Goal: Task Accomplishment & Management: Use online tool/utility

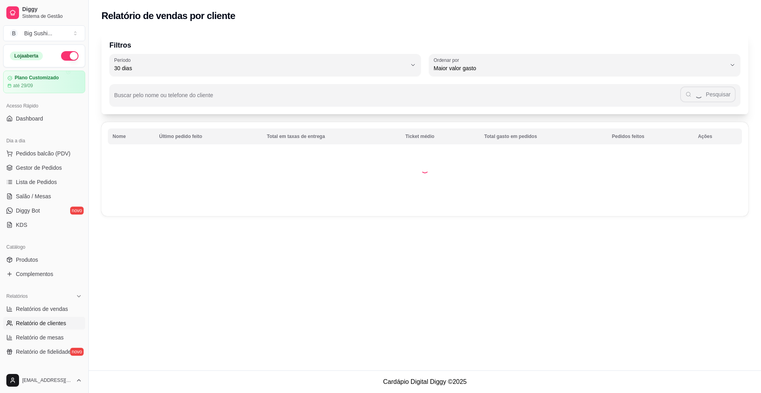
select select "30"
select select "HIGHEST_TOTAL_SPENT_WITH_ORDERS"
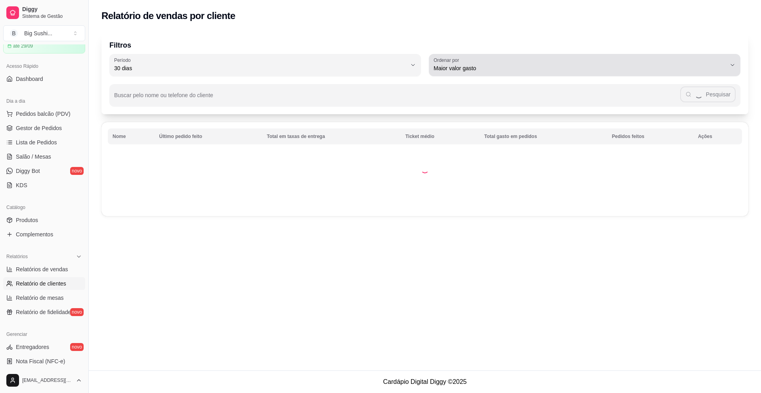
click at [732, 63] on button "Ordenar por Maior valor gasto" at bounding box center [585, 65] width 312 height 22
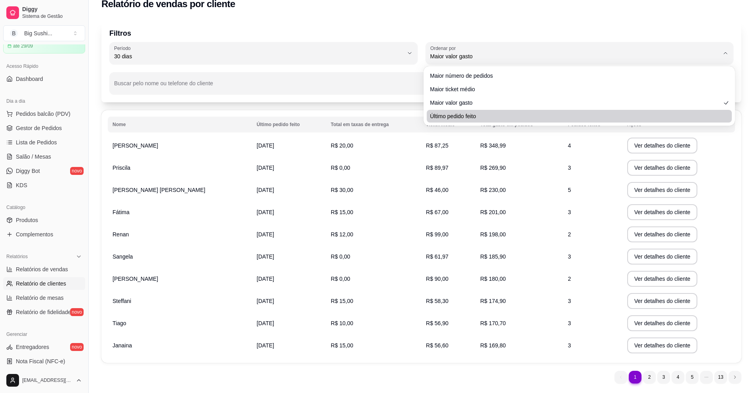
scroll to position [0, 0]
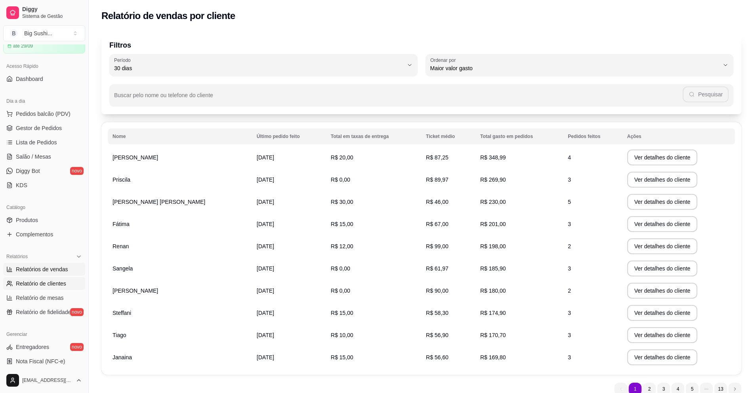
click at [45, 266] on span "Relatórios de vendas" at bounding box center [42, 269] width 52 height 8
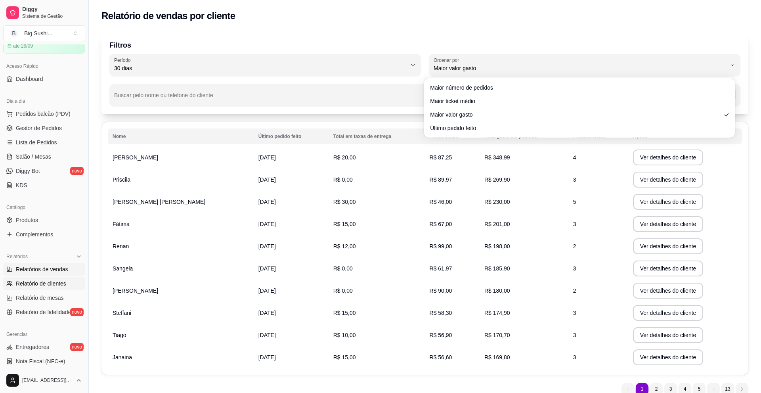
select select "ALL"
select select "0"
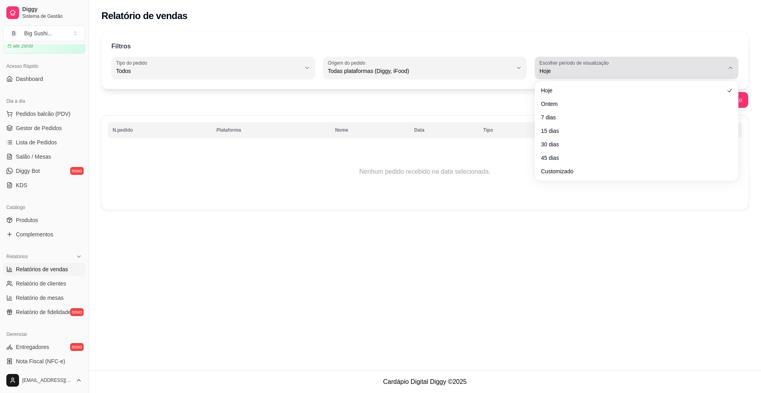
click at [723, 62] on div "Hoje" at bounding box center [631, 68] width 185 height 16
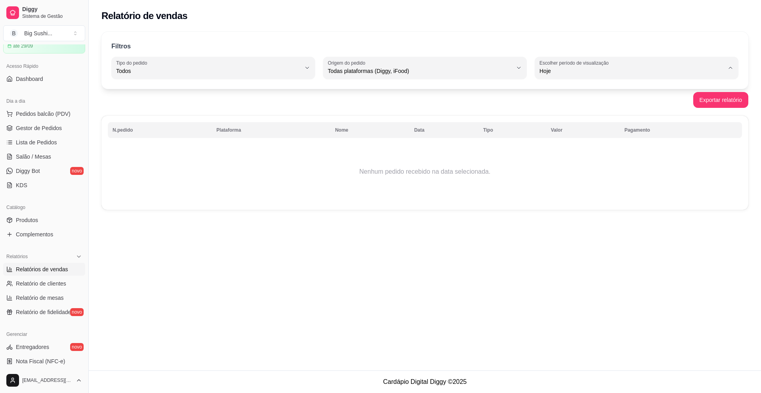
click at [556, 104] on span "Ontem" at bounding box center [633, 103] width 176 height 8
type input "1"
select select "1"
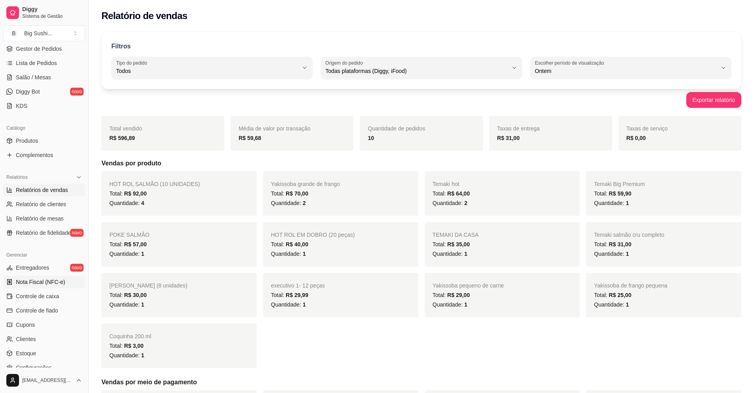
scroll to position [159, 0]
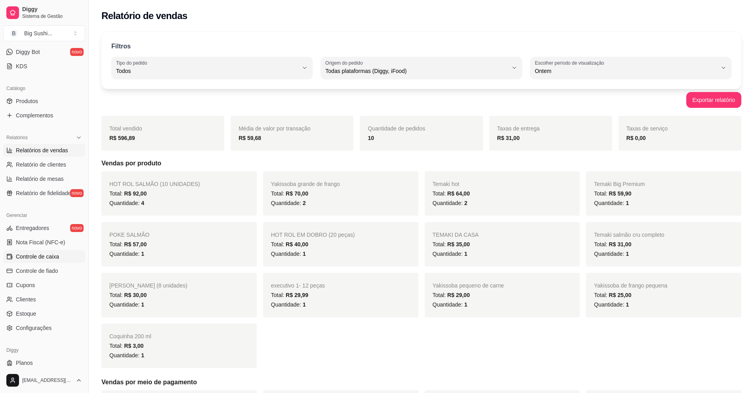
click at [33, 254] on span "Controle de caixa" at bounding box center [37, 256] width 43 height 8
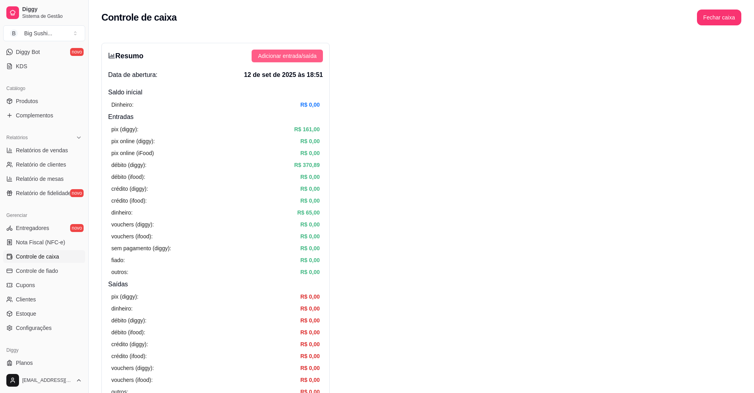
click at [297, 59] on span "Adicionar entrada/saída" at bounding box center [287, 56] width 59 height 9
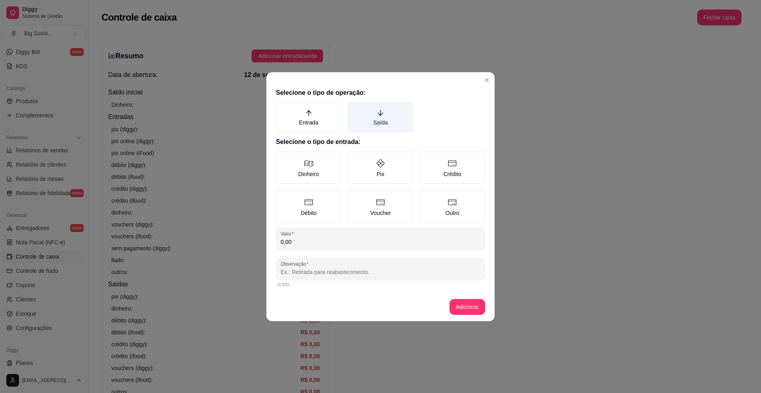
click at [378, 118] on label "Saída" at bounding box center [380, 117] width 65 height 30
click at [354, 108] on button "Saída" at bounding box center [350, 105] width 6 height 6
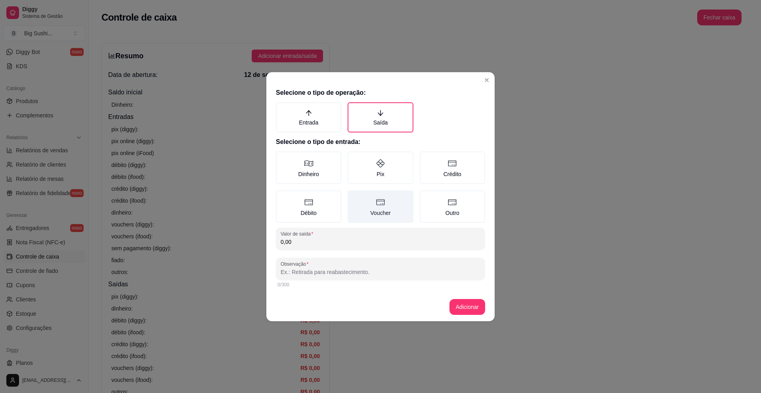
drag, startPoint x: 385, startPoint y: 163, endPoint x: 371, endPoint y: 200, distance: 39.5
click at [386, 169] on label "Pix" at bounding box center [380, 167] width 65 height 33
click at [354, 157] on button "Pix" at bounding box center [350, 154] width 6 height 6
click at [296, 241] on input "0,00" at bounding box center [381, 242] width 200 height 8
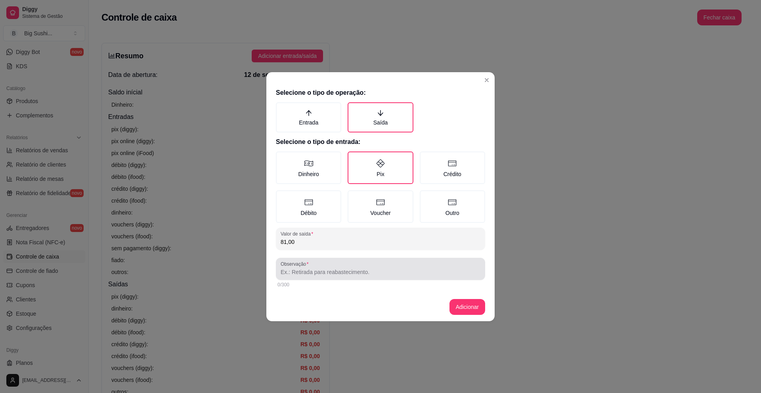
type input "81,00"
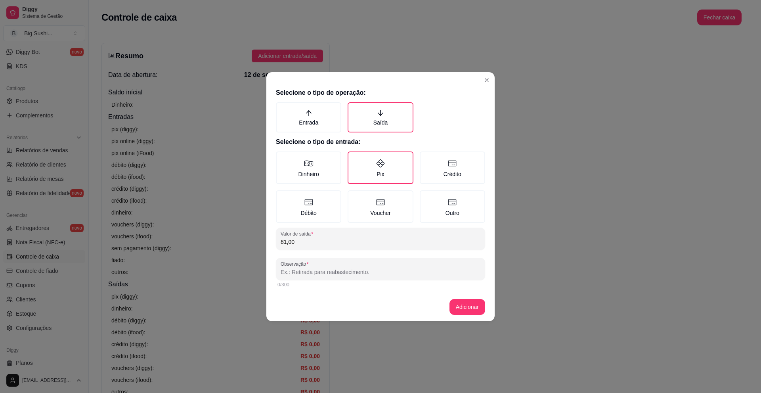
click at [318, 275] on input "Observação" at bounding box center [381, 272] width 200 height 8
type input "MOTOBOY"
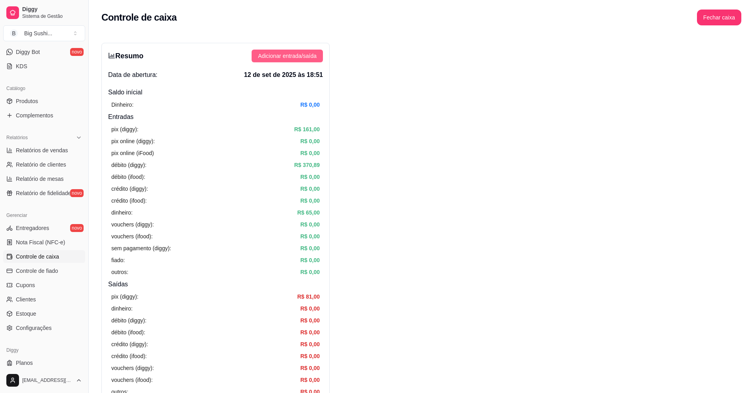
click at [285, 54] on span "Adicionar entrada/saída" at bounding box center [287, 56] width 59 height 9
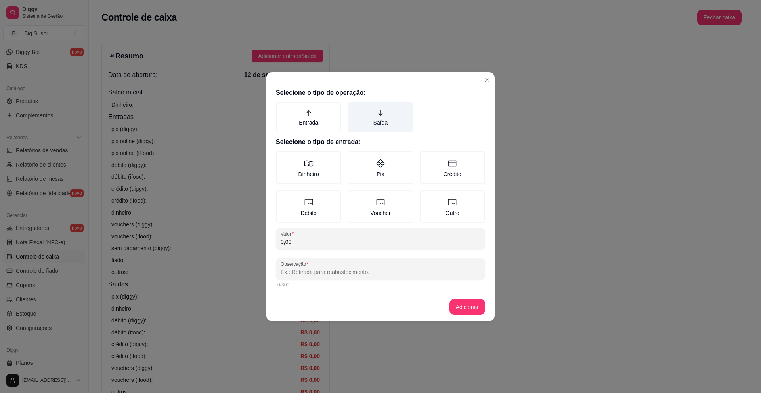
click at [378, 113] on icon "arrow-down" at bounding box center [381, 113] width 6 height 6
click at [354, 108] on button "Saída" at bounding box center [350, 105] width 6 height 6
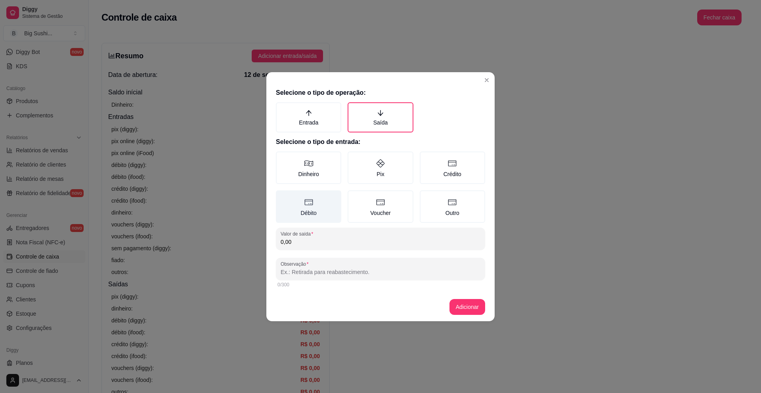
click at [314, 206] on label "Débito" at bounding box center [308, 206] width 65 height 33
click at [282, 196] on button "Débito" at bounding box center [278, 193] width 6 height 6
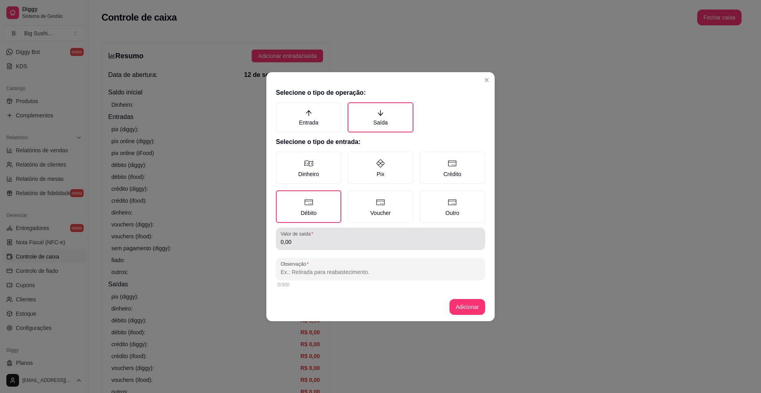
click at [306, 246] on div "0,00" at bounding box center [381, 239] width 200 height 16
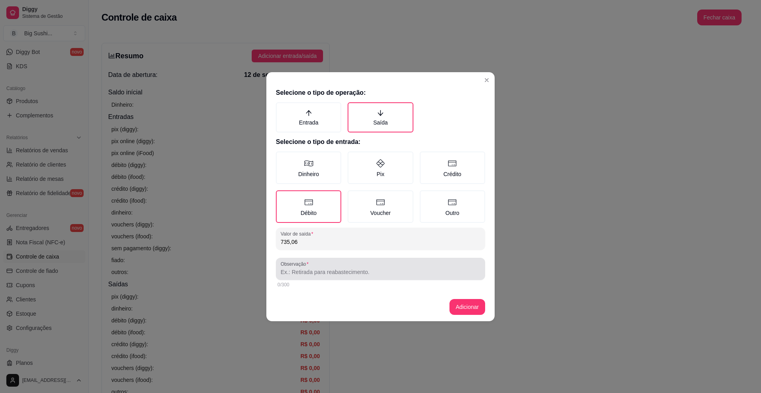
type input "735,06"
click at [300, 270] on input "Observação" at bounding box center [381, 272] width 200 height 8
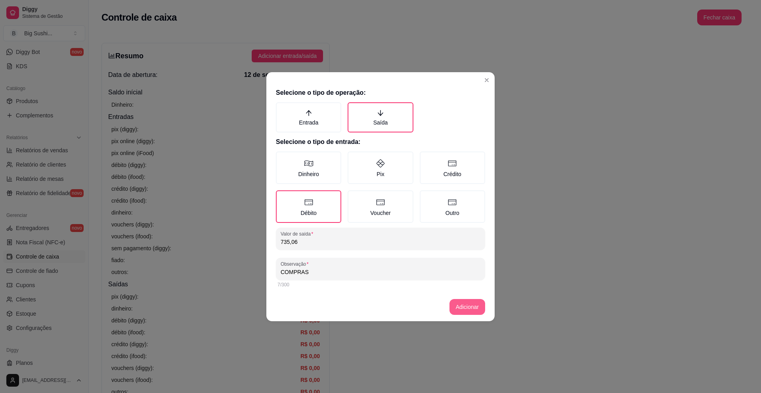
type input "COMPRAS"
